Goal: Information Seeking & Learning: Learn about a topic

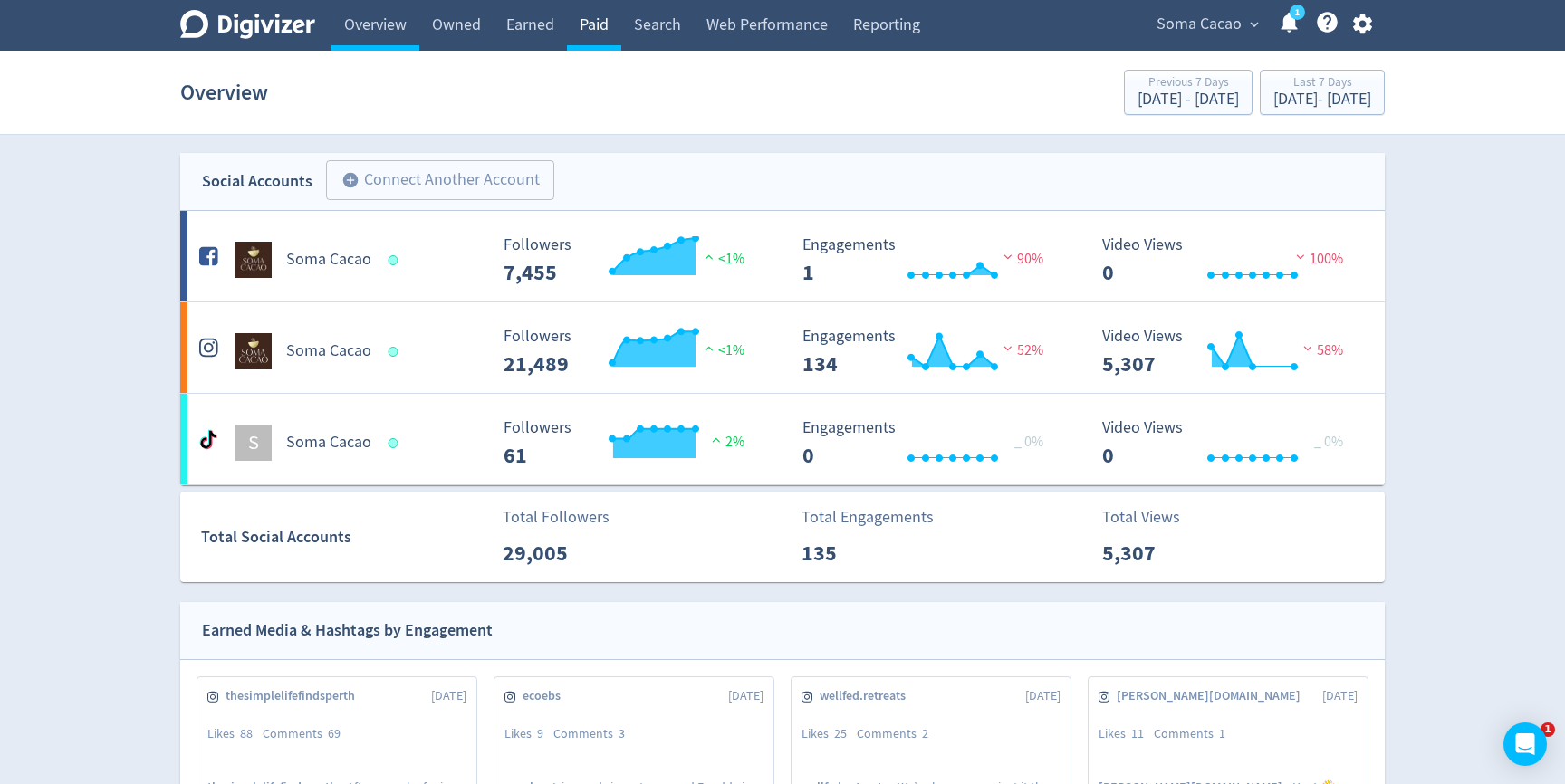
click at [601, 33] on link "Paid" at bounding box center [594, 25] width 55 height 51
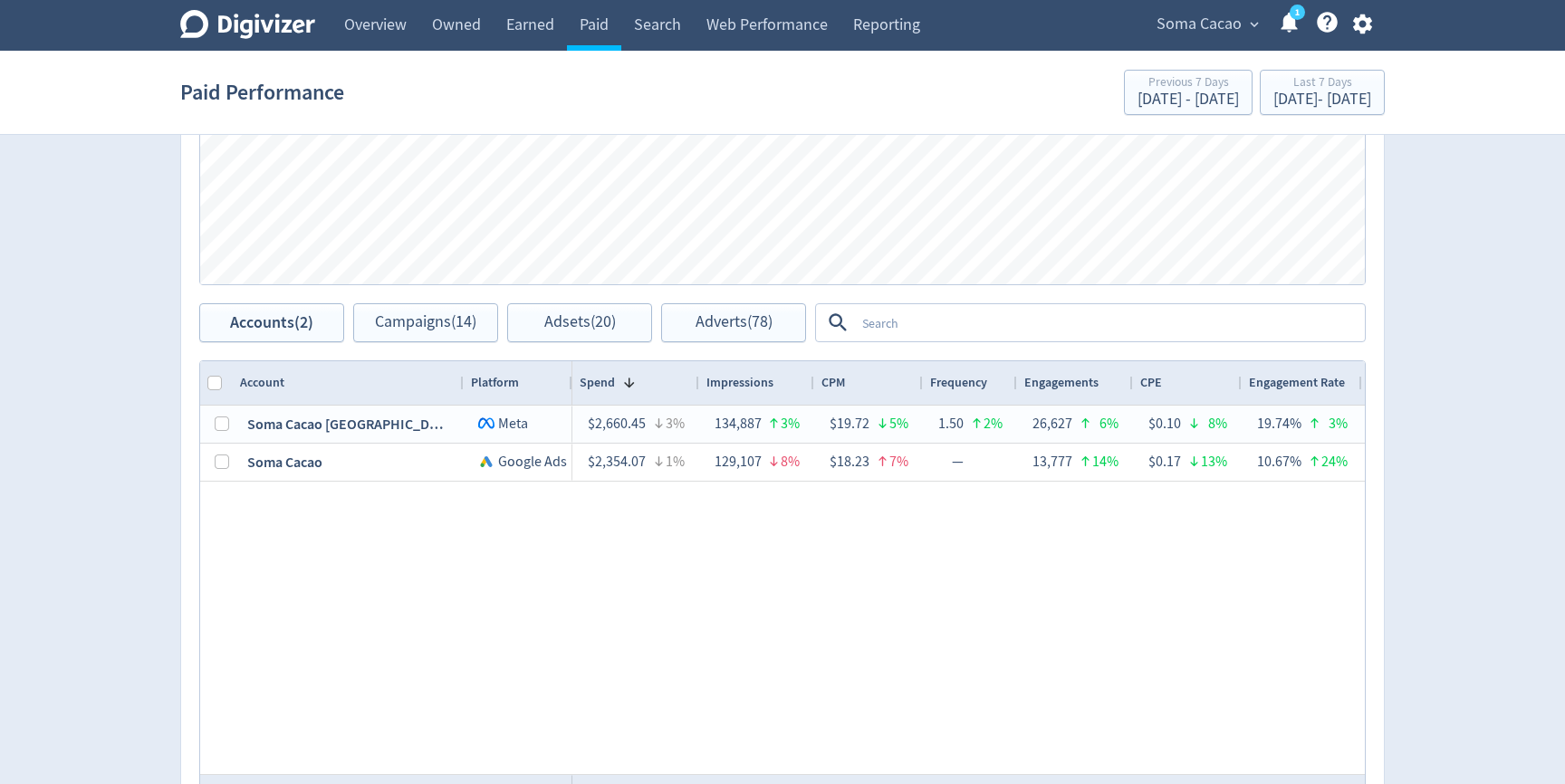
scroll to position [764, 0]
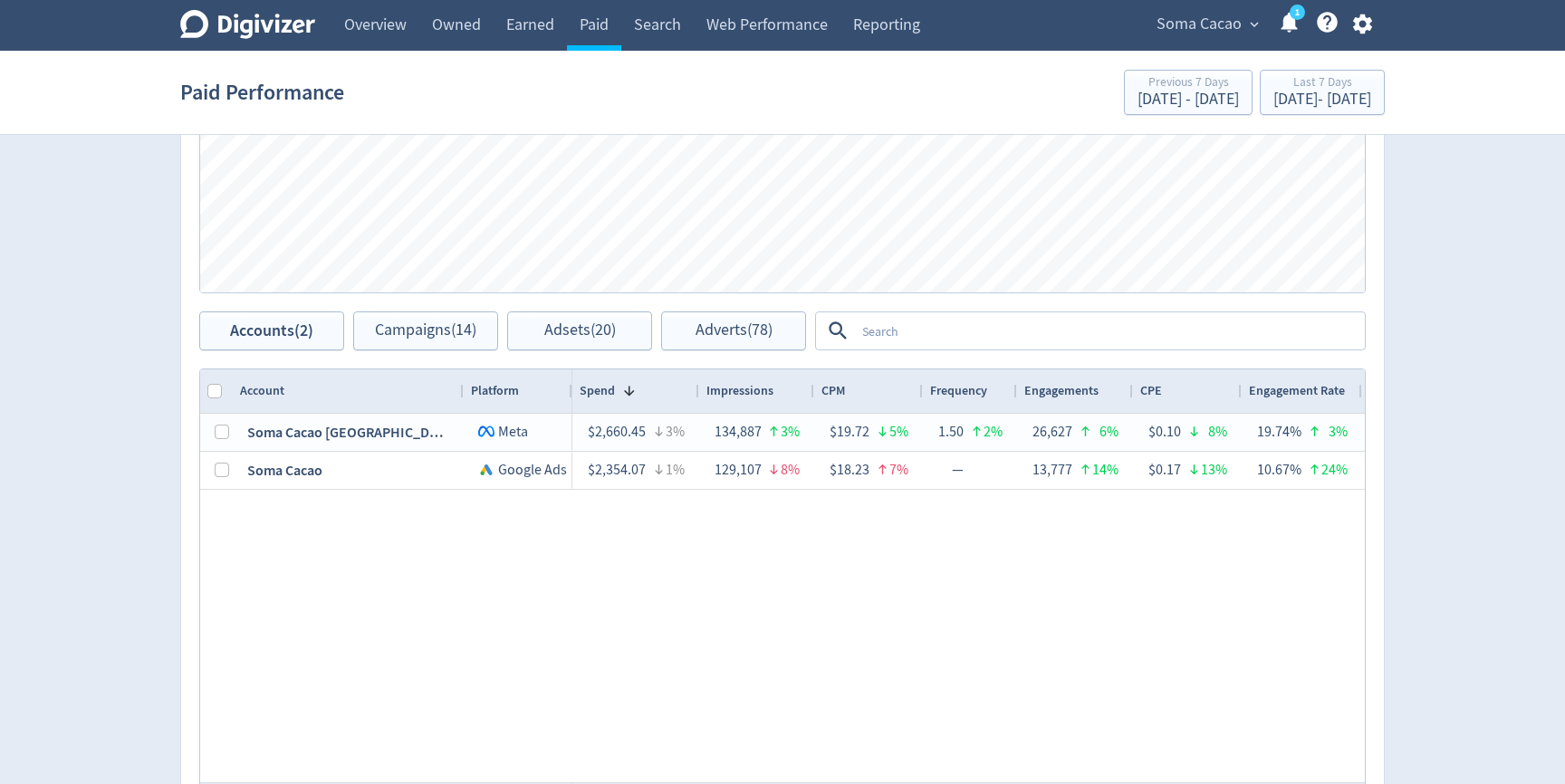
click at [872, 328] on textarea at bounding box center [1109, 330] width 508 height 34
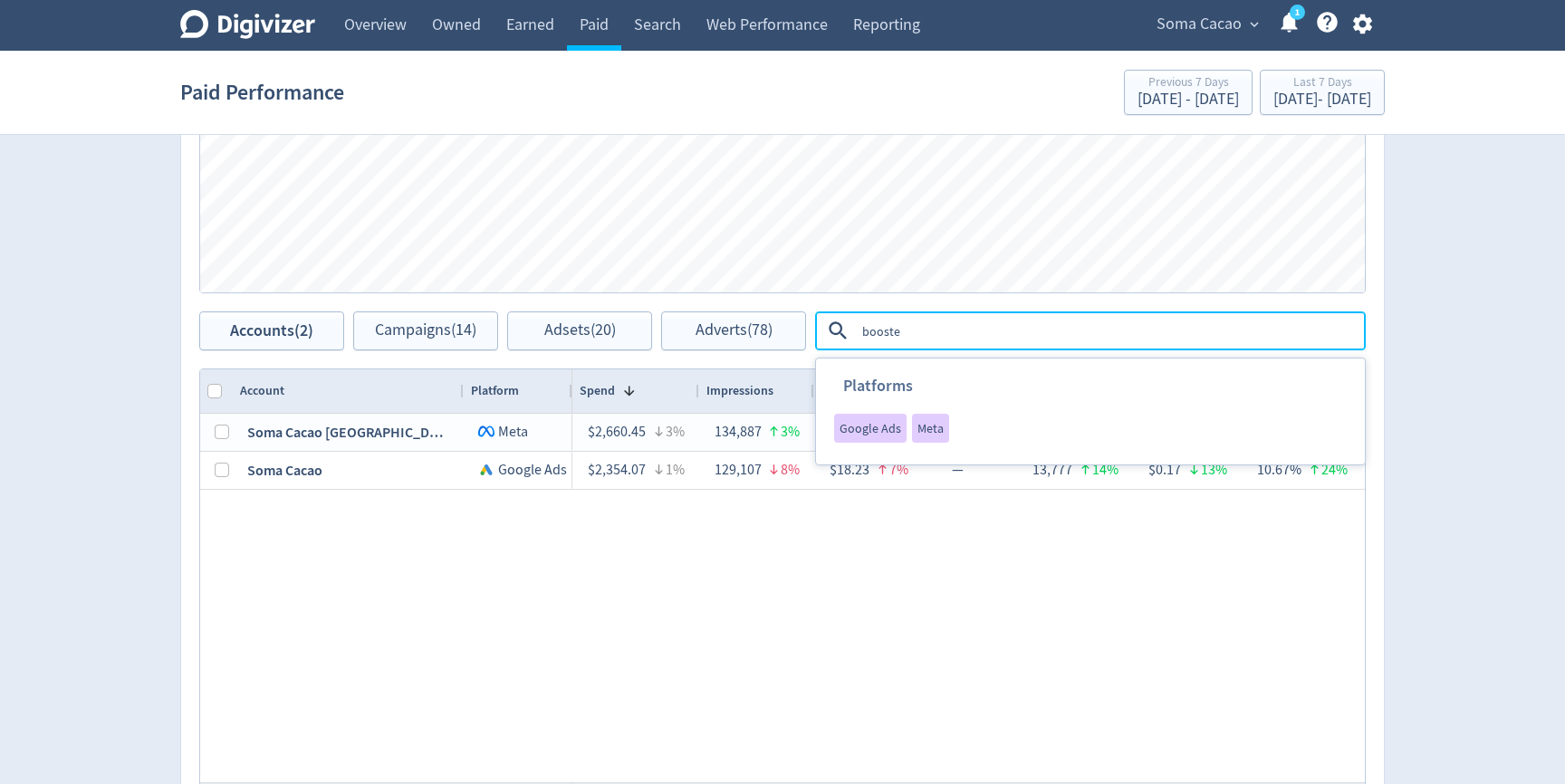
type textarea "boosted"
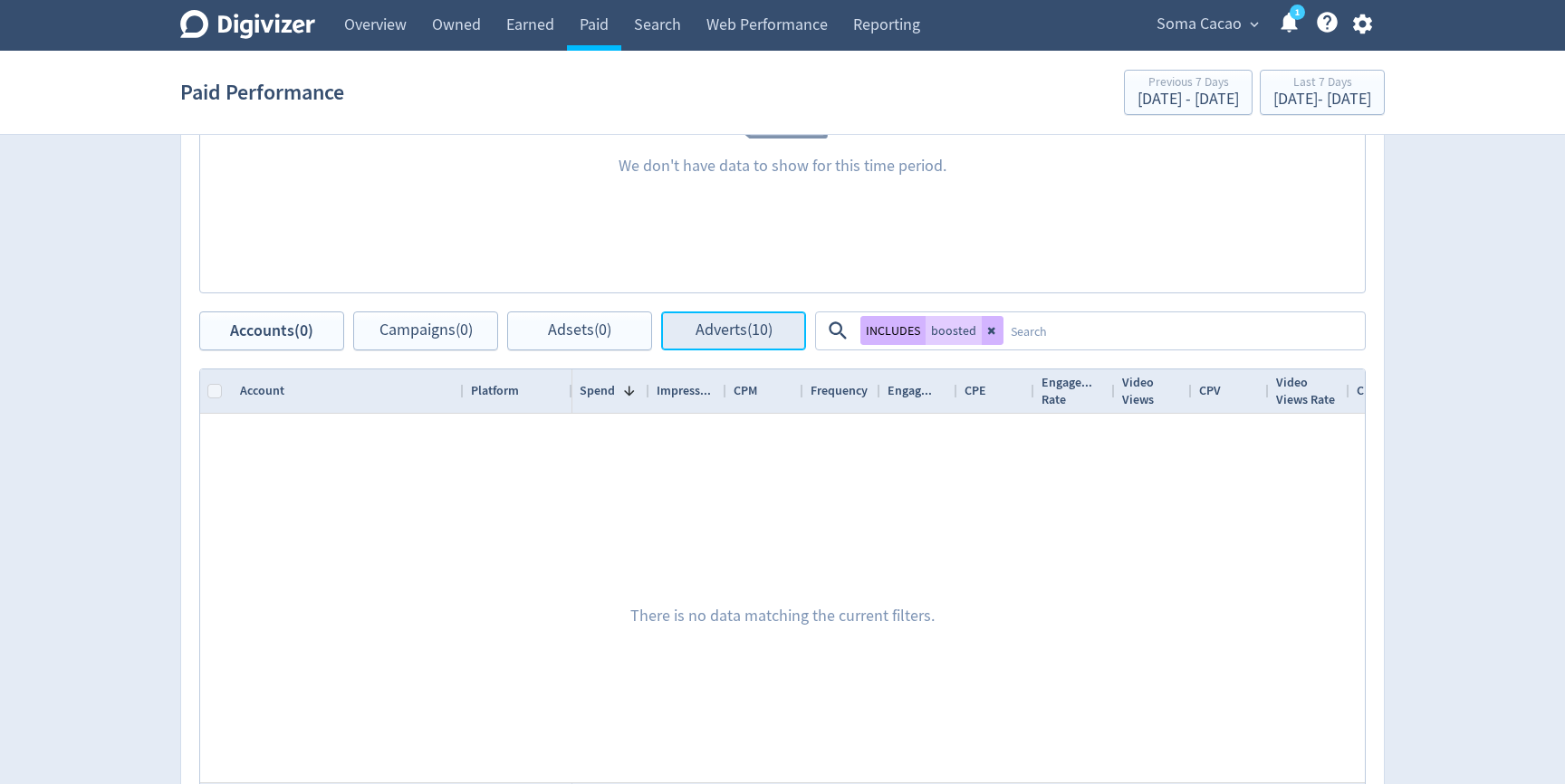
click at [739, 341] on button "Adverts (10)" at bounding box center [733, 330] width 145 height 39
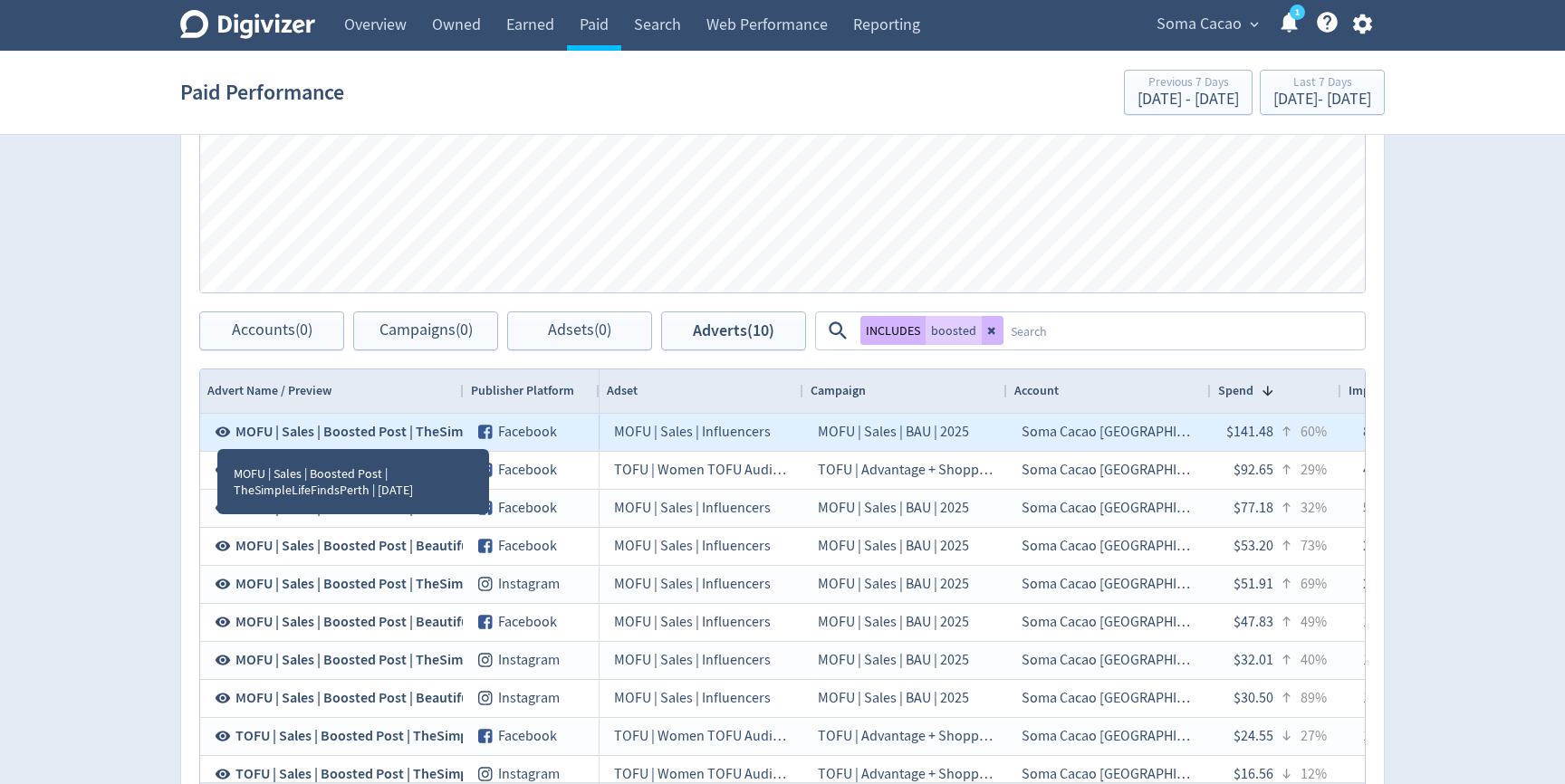
click at [217, 433] on icon at bounding box center [223, 432] width 15 height 10
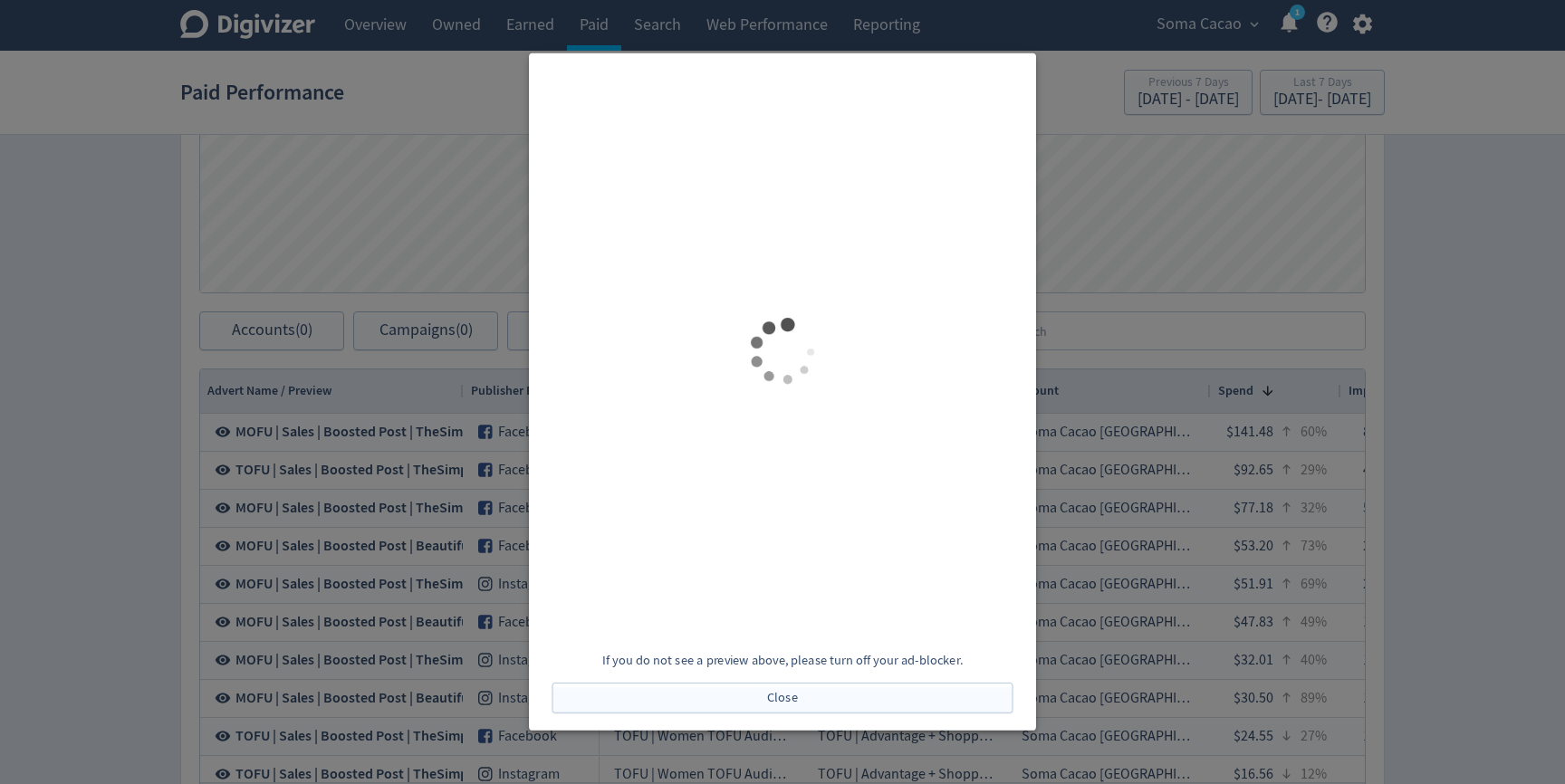
click at [51, 485] on div at bounding box center [782, 392] width 1565 height 784
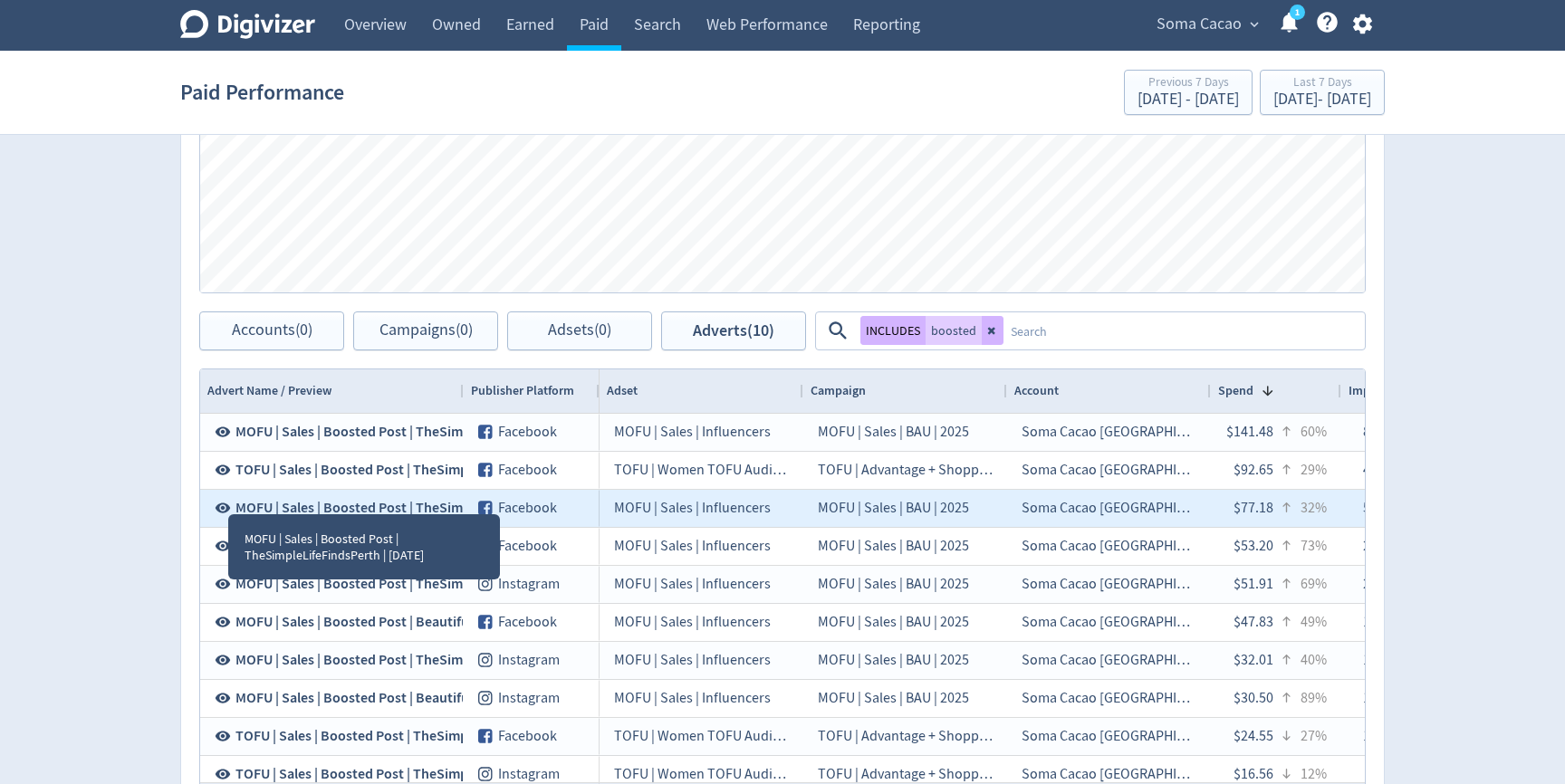
click at [217, 505] on icon at bounding box center [223, 508] width 15 height 10
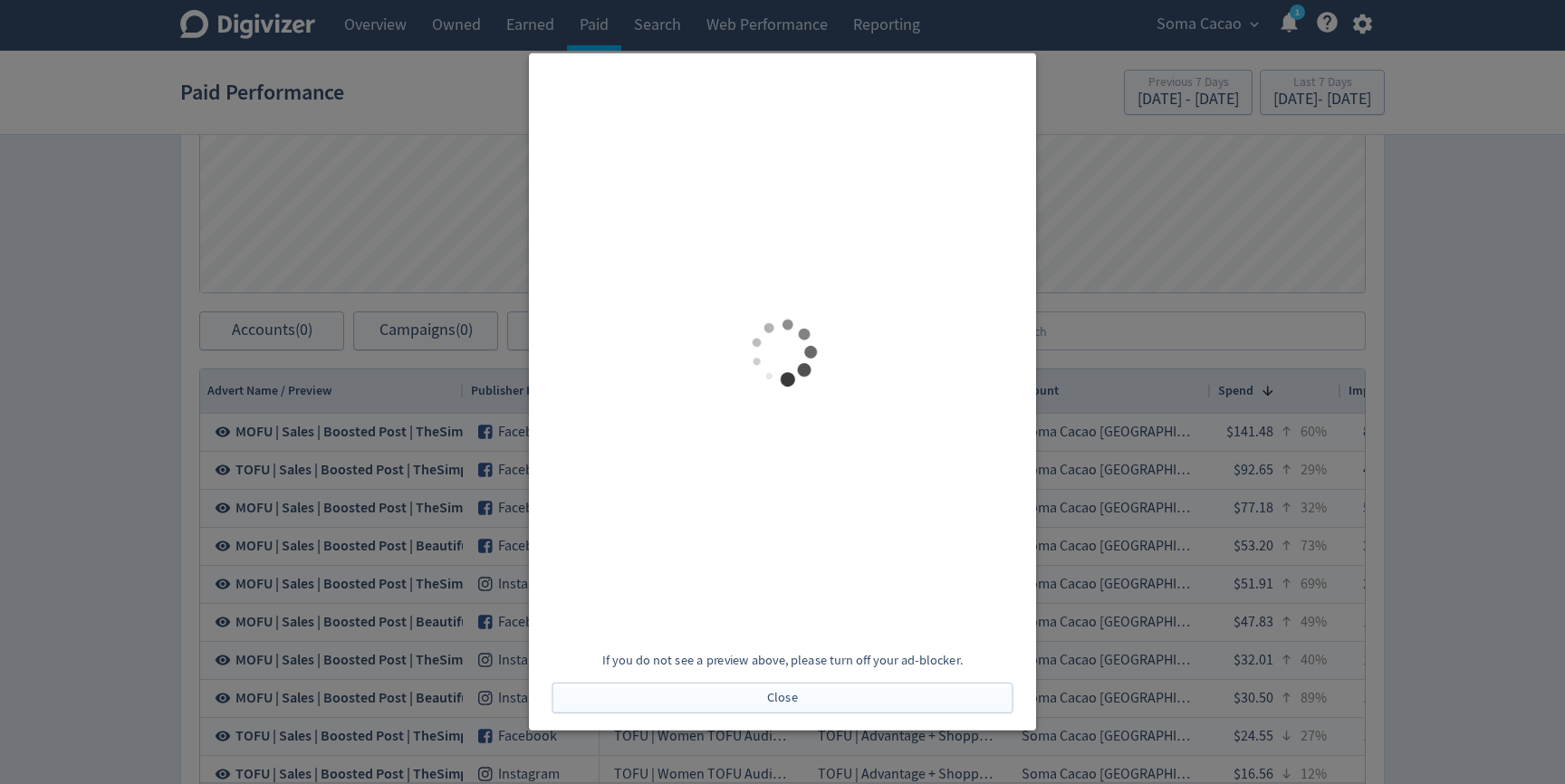
click at [124, 448] on div at bounding box center [782, 392] width 1565 height 784
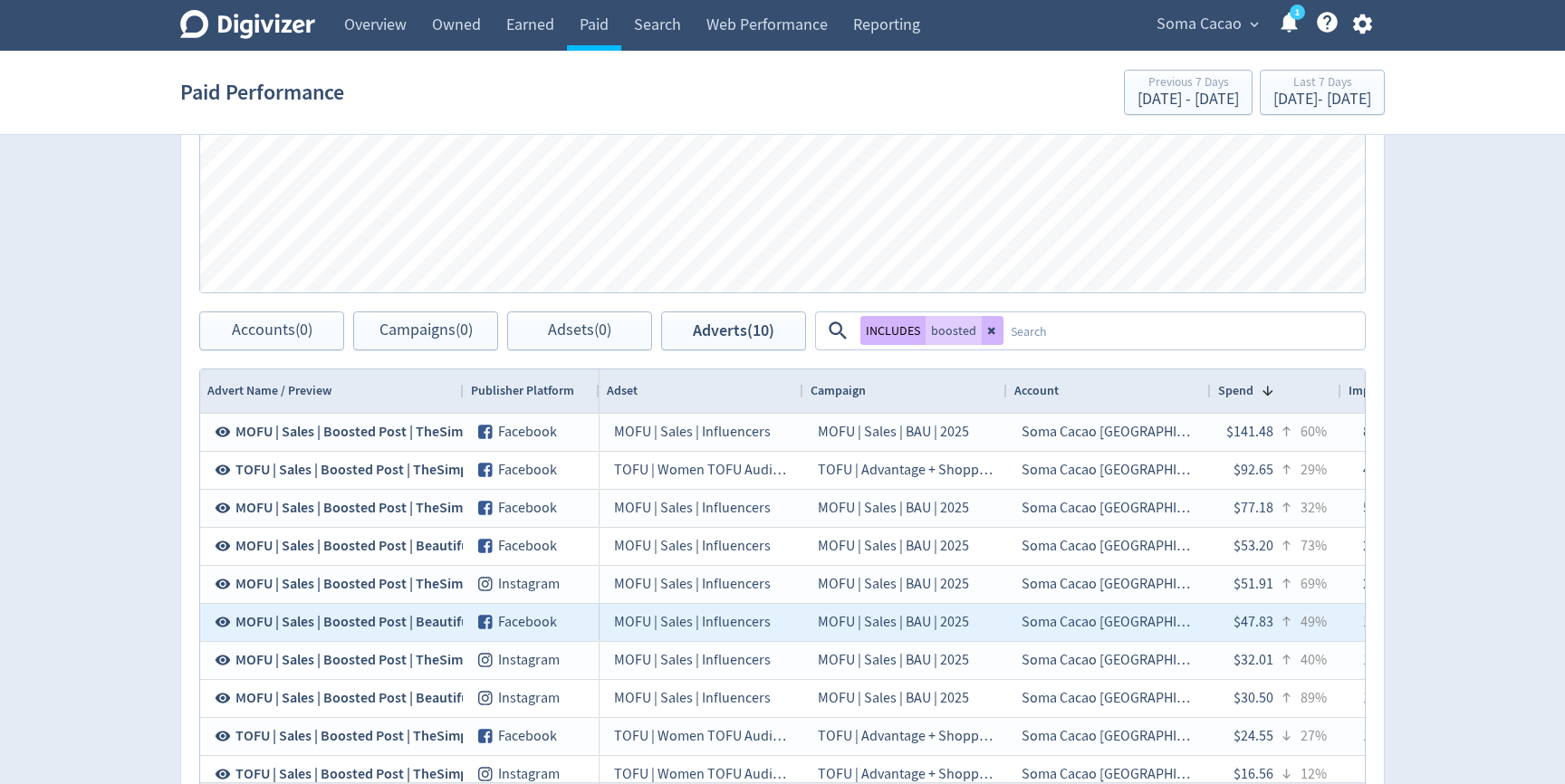
scroll to position [78, 0]
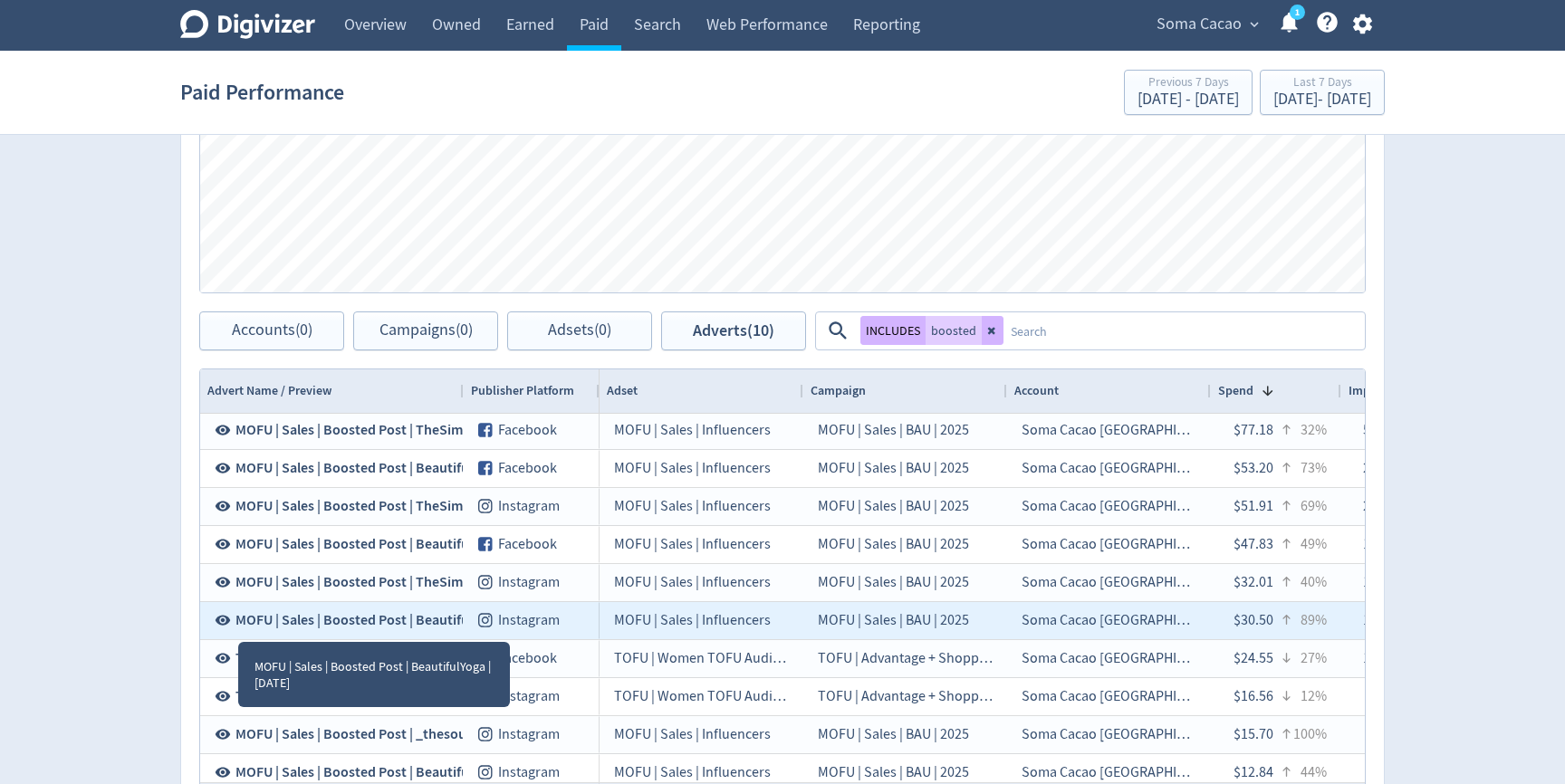
click at [227, 617] on icon at bounding box center [223, 620] width 15 height 10
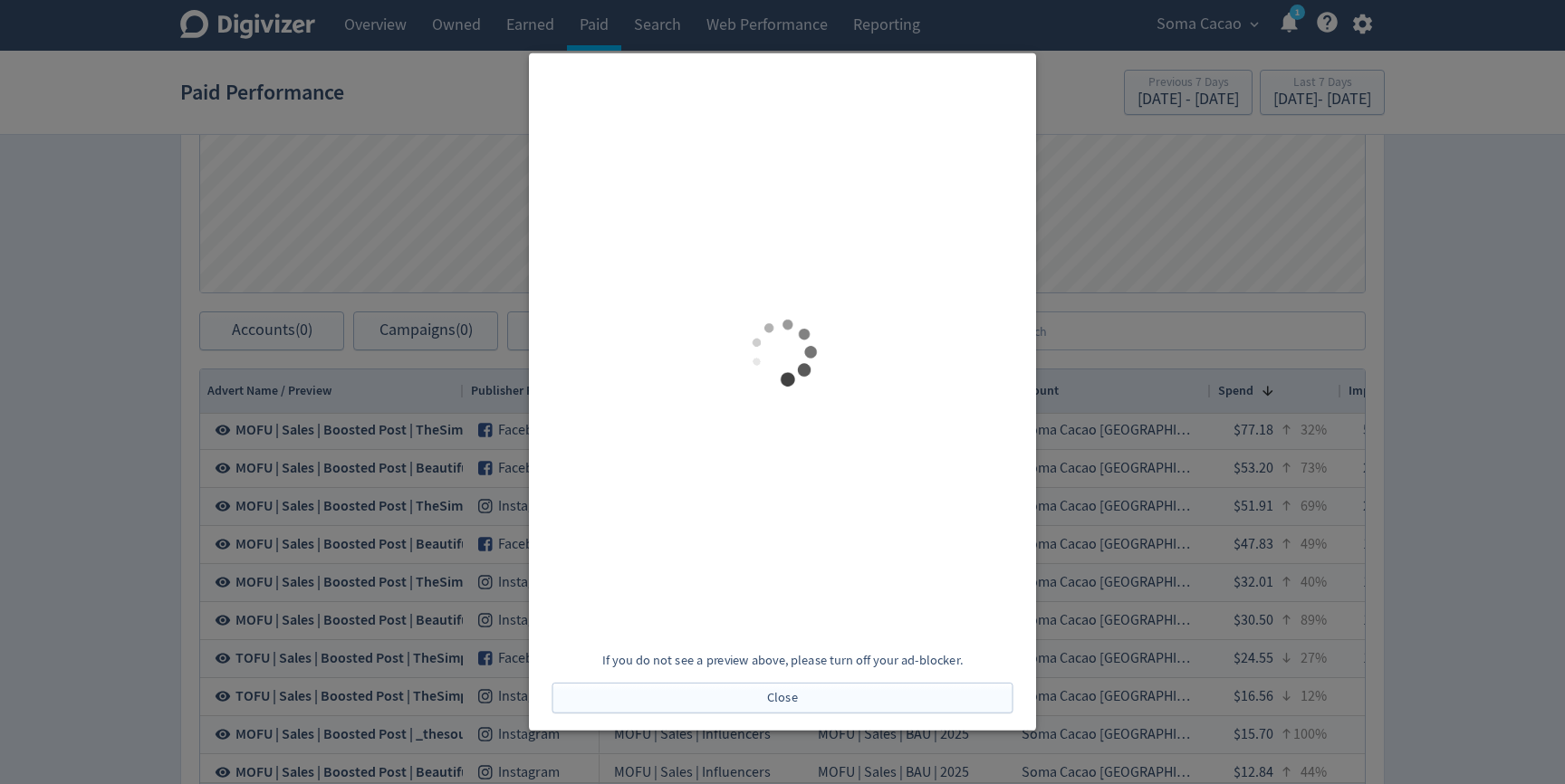
scroll to position [6, 0]
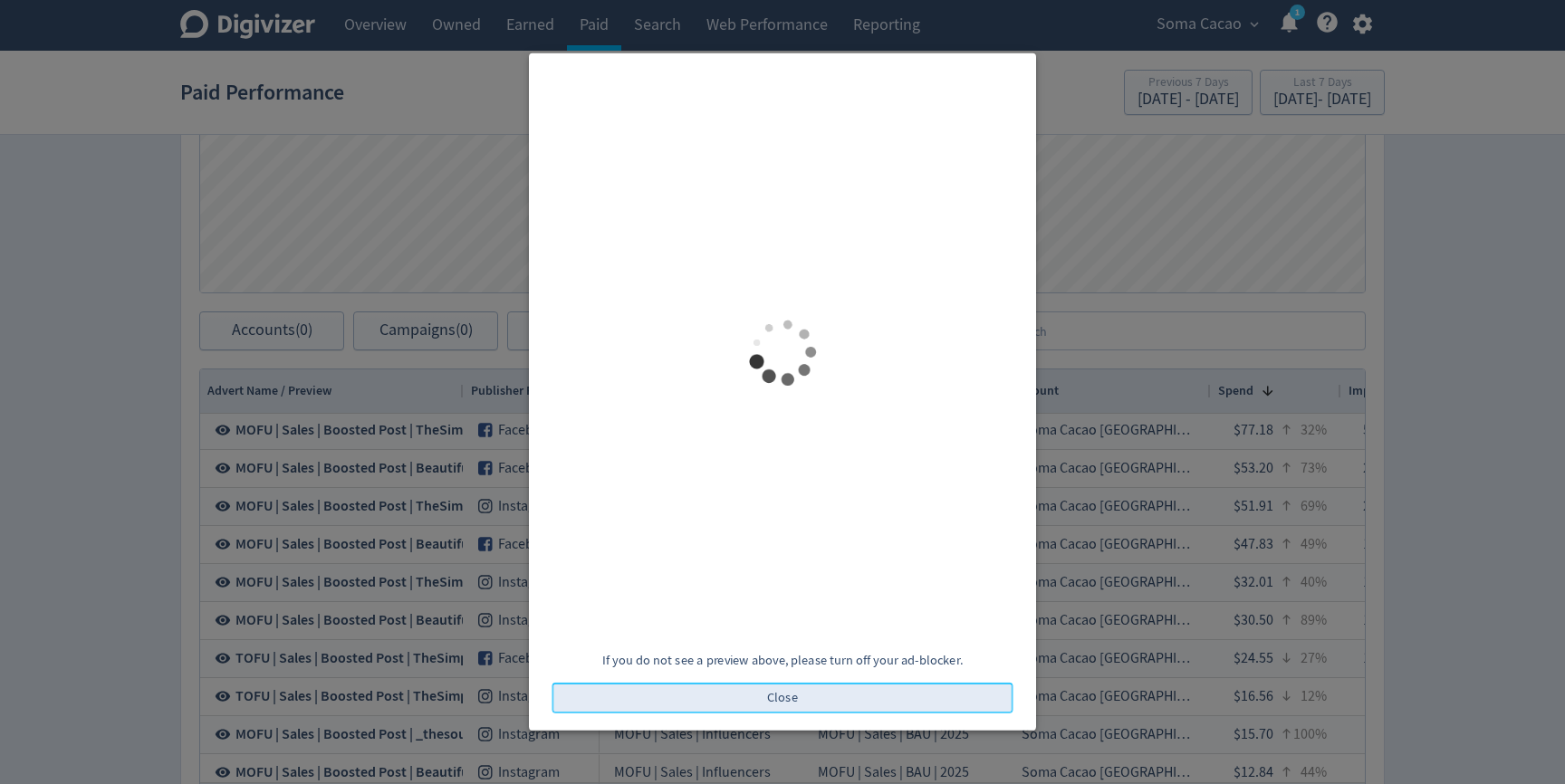
click at [692, 683] on button "Close" at bounding box center [782, 699] width 461 height 31
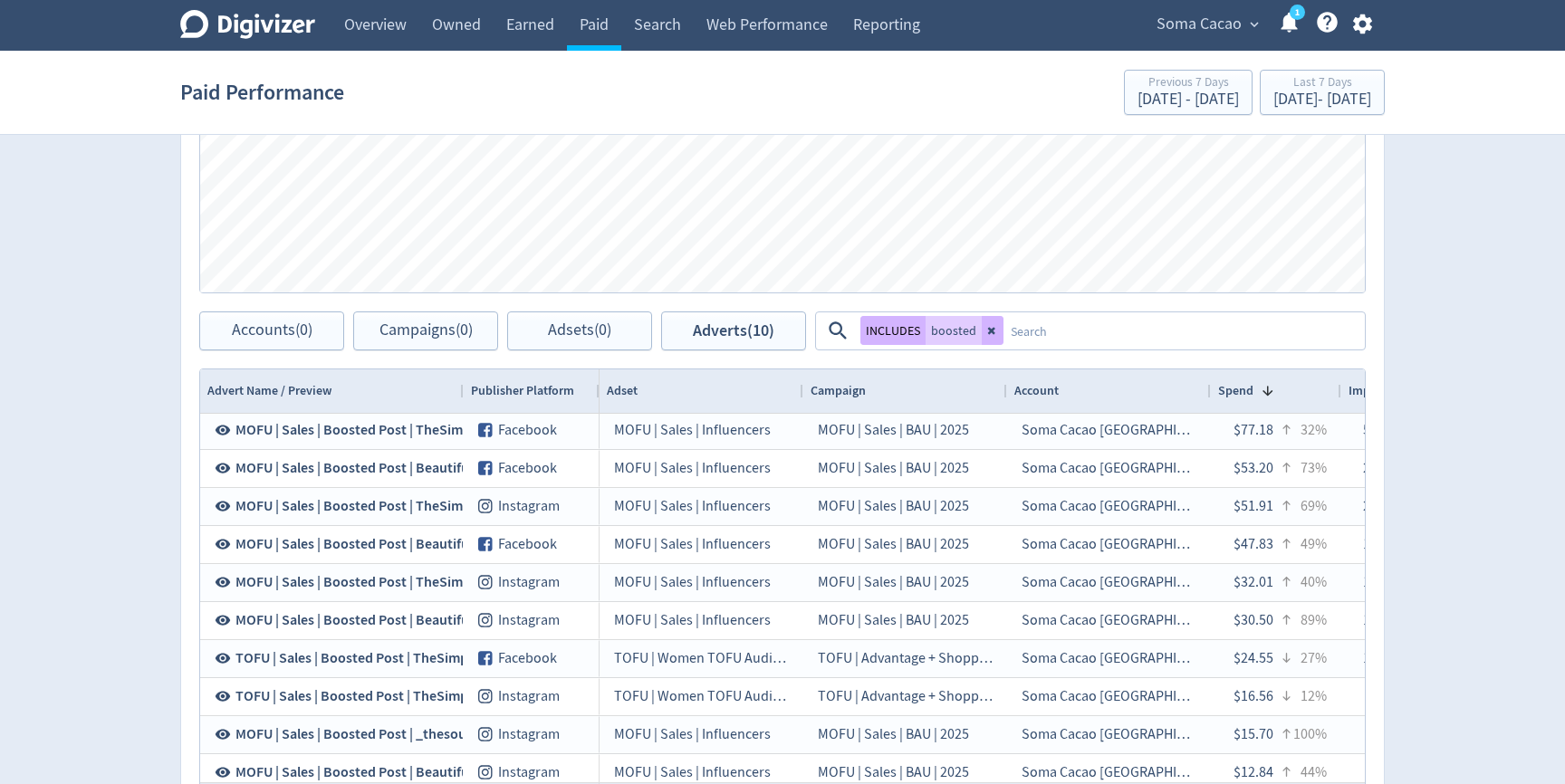
click at [126, 576] on div "Digivizer Logo [PERSON_NAME] Logo Overview Owned Earned Paid Search Web Perform…" at bounding box center [782, 94] width 1565 height 1715
click at [992, 334] on icon at bounding box center [993, 330] width 11 height 11
